Goal: Information Seeking & Learning: Learn about a topic

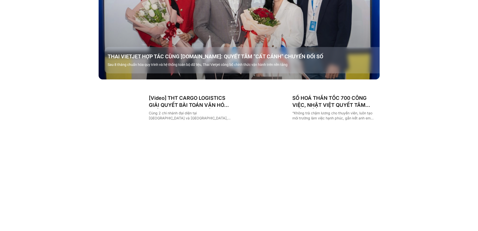
scroll to position [828, 0]
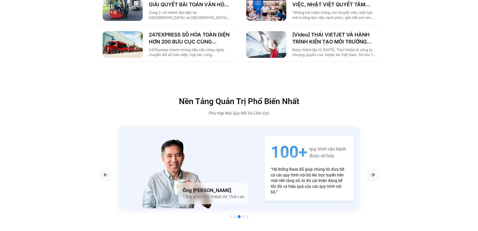
click at [281, 31] on img "Các tab. Mở mục bằng phím Enter hoặc Space, đóng bằng phím Esc và di chuyển bằn…" at bounding box center [266, 44] width 40 height 27
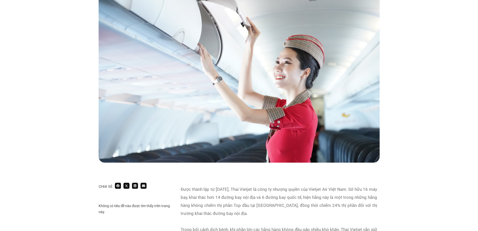
scroll to position [201, 0]
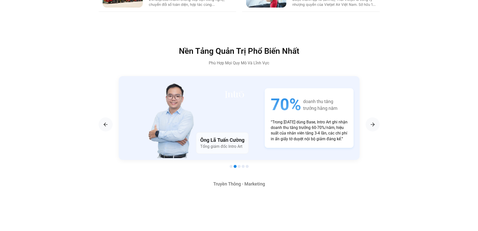
scroll to position [979, 0]
